Goal: Information Seeking & Learning: Understand process/instructions

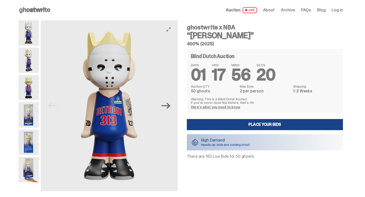
click at [170, 107] on icon "Next" at bounding box center [165, 106] width 9 height 6
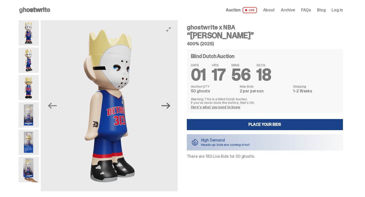
click at [170, 107] on icon "Next" at bounding box center [165, 106] width 9 height 6
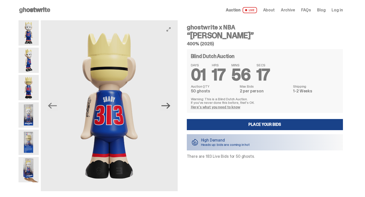
click at [170, 107] on icon "Next" at bounding box center [165, 106] width 9 height 6
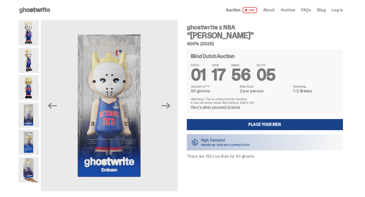
click at [27, 10] on use at bounding box center [34, 10] width 31 height 6
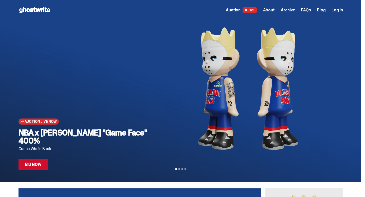
click at [240, 11] on span "Auction" at bounding box center [233, 10] width 15 height 4
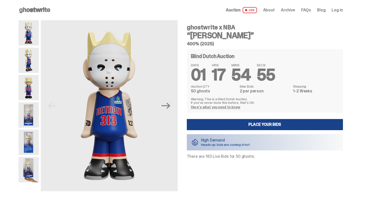
click at [252, 8] on span "LIVE" at bounding box center [250, 10] width 14 height 6
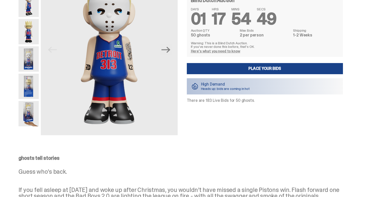
scroll to position [57, 0]
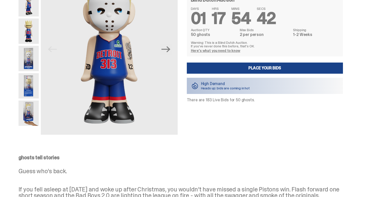
click at [229, 51] on link "Here's what you need to know" at bounding box center [215, 50] width 49 height 5
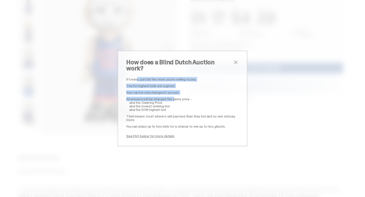
drag, startPoint x: 137, startPoint y: 77, endPoint x: 175, endPoint y: 98, distance: 43.8
click at [175, 98] on div "It's easy: just bid the most you're willing to pay. The 50 highest bids win a g…" at bounding box center [182, 108] width 113 height 60
click at [175, 98] on p "All winners will be charged the same price -" at bounding box center [182, 99] width 113 height 4
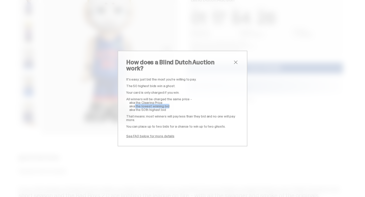
drag, startPoint x: 134, startPoint y: 103, endPoint x: 173, endPoint y: 102, distance: 39.6
click at [173, 104] on p "aka the lowest winning bid" at bounding box center [183, 106] width 109 height 4
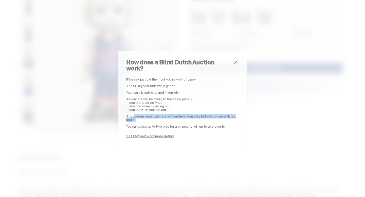
drag, startPoint x: 126, startPoint y: 112, endPoint x: 190, endPoint y: 119, distance: 64.2
click at [190, 119] on div "How does a Blind Dutch Auction work? It's easy: just bid the most you're willin…" at bounding box center [183, 99] width 130 height 96
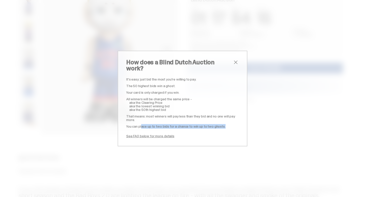
drag, startPoint x: 134, startPoint y: 123, endPoint x: 218, endPoint y: 124, distance: 83.9
click at [218, 125] on p "You can place up to two bids for a chance to win up to two ghosts." at bounding box center [182, 127] width 113 height 4
click at [234, 65] on span "close" at bounding box center [236, 62] width 6 height 6
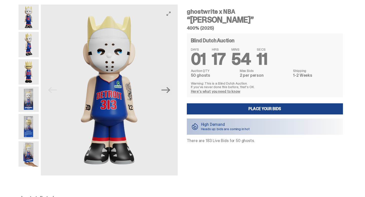
scroll to position [12, 0]
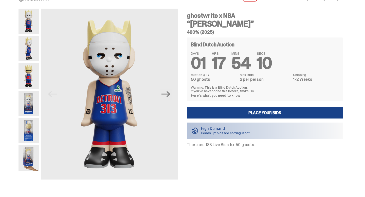
click at [33, 157] on img at bounding box center [28, 157] width 20 height 25
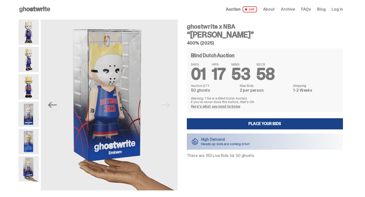
scroll to position [1, 0]
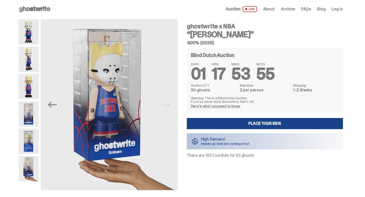
click at [47, 13] on icon at bounding box center [34, 9] width 32 height 8
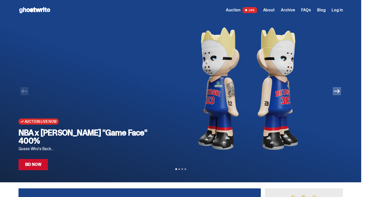
scroll to position [1, 0]
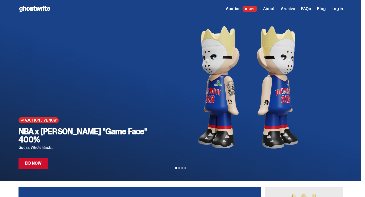
click at [310, 10] on span "FAQs" at bounding box center [306, 9] width 10 height 4
